Goal: Task Accomplishment & Management: Use online tool/utility

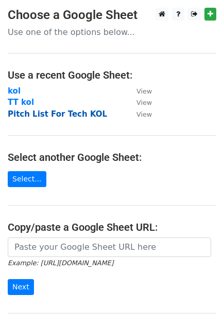
click at [42, 113] on strong "Pitch List For Tech KOL" at bounding box center [57, 114] width 99 height 9
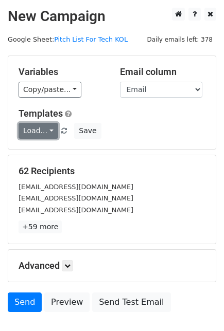
click at [53, 128] on link "Load..." at bounding box center [39, 131] width 40 height 16
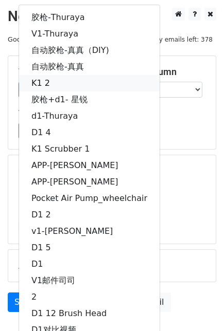
click at [45, 75] on link "K1 2" at bounding box center [89, 83] width 140 height 16
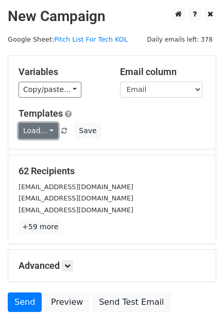
click at [51, 133] on link "Load..." at bounding box center [39, 131] width 40 height 16
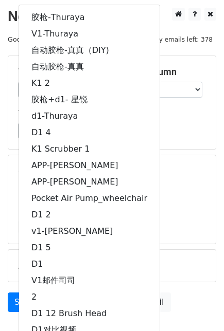
click at [178, 115] on h5 "Templates" at bounding box center [112, 113] width 187 height 11
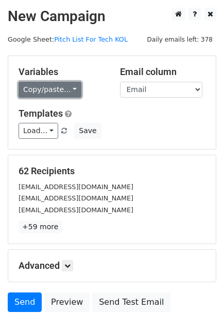
click at [72, 91] on link "Copy/paste..." at bounding box center [50, 90] width 63 height 16
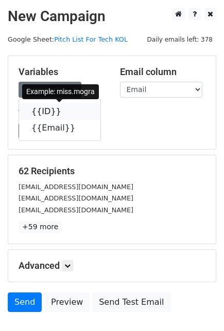
click at [64, 114] on icon at bounding box center [68, 111] width 8 height 8
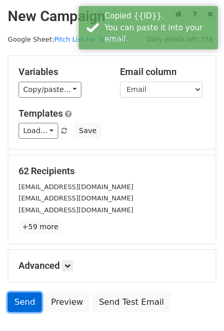
click at [29, 303] on link "Send" at bounding box center [25, 303] width 34 height 20
